Goal: Find contact information: Find contact information

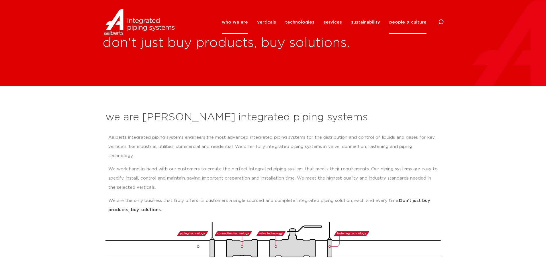
click at [394, 18] on link "people & culture" at bounding box center [408, 22] width 37 height 23
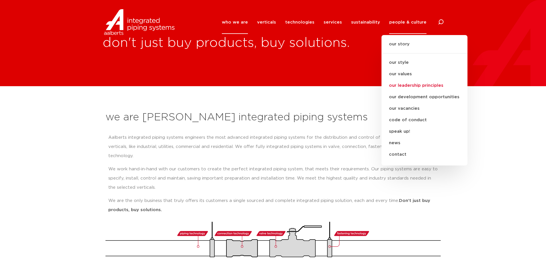
click at [402, 85] on link "our leadership principles" at bounding box center [425, 85] width 86 height 11
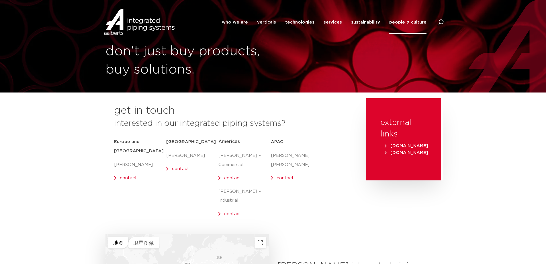
click at [120, 176] on link "contact" at bounding box center [128, 178] width 17 height 4
click at [172, 155] on p "[PERSON_NAME]" at bounding box center [192, 155] width 52 height 9
click at [190, 182] on div "Middle East Chris Britt contact" at bounding box center [192, 178] width 52 height 87
click at [309, 184] on div "APAC Holden Chen contact" at bounding box center [297, 178] width 52 height 87
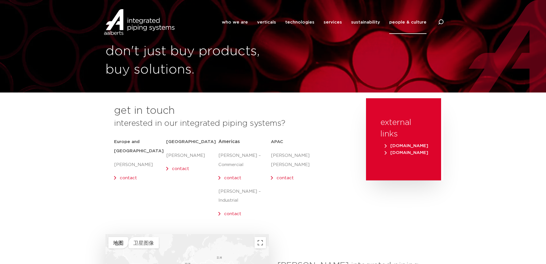
click at [170, 155] on p "[PERSON_NAME]" at bounding box center [192, 155] width 52 height 9
click at [181, 195] on div "Middle East Chris Britt contact" at bounding box center [192, 178] width 52 height 87
click at [126, 176] on link "contact" at bounding box center [128, 178] width 17 height 4
